Goal: Task Accomplishment & Management: Use online tool/utility

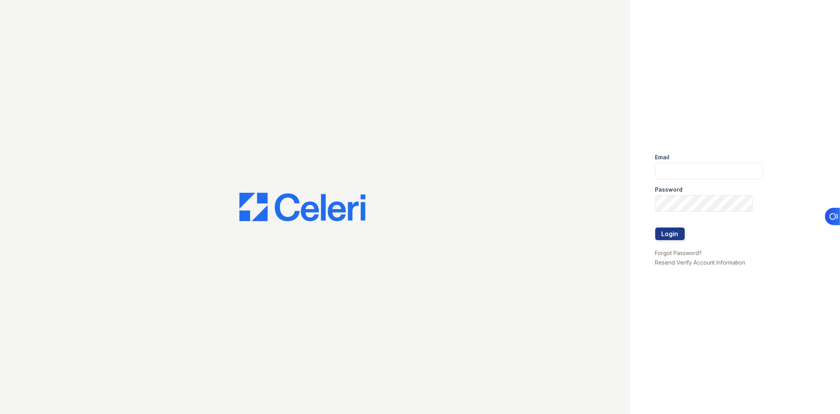
type input "mcovarrubias@lantowerliving.com"
click at [670, 241] on div at bounding box center [709, 244] width 108 height 8
click at [668, 234] on button "Login" at bounding box center [670, 233] width 30 height 13
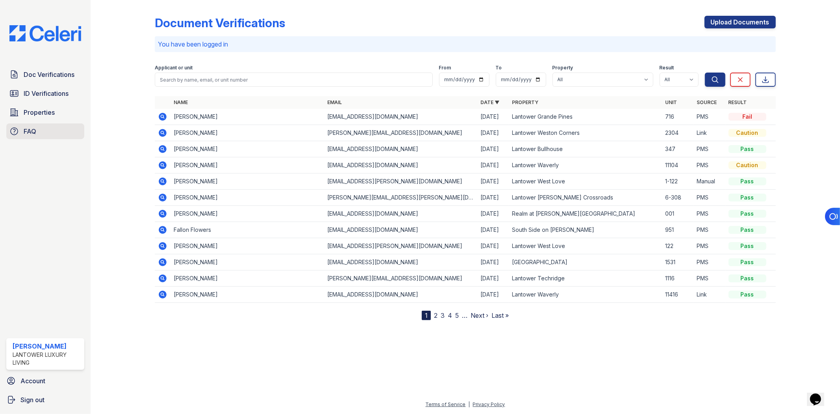
drag, startPoint x: 54, startPoint y: 119, endPoint x: 52, endPoint y: 126, distance: 8.1
click at [54, 119] on link "Properties" at bounding box center [45, 112] width 78 height 16
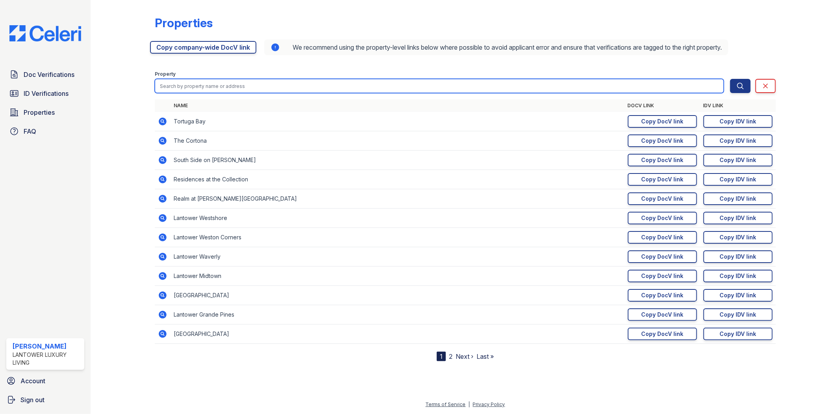
click at [234, 83] on input "search" at bounding box center [439, 86] width 569 height 14
type input "tech"
click at [730, 79] on button "Search" at bounding box center [740, 86] width 20 height 14
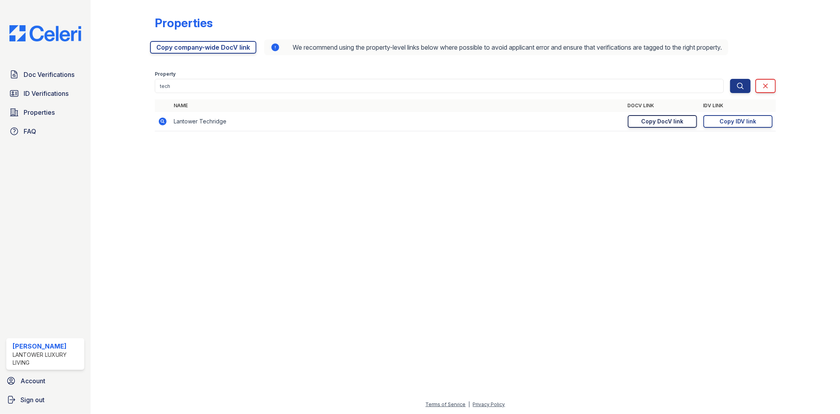
click at [647, 120] on div "Copy DocV link" at bounding box center [662, 121] width 42 height 8
